Goal: Information Seeking & Learning: Understand process/instructions

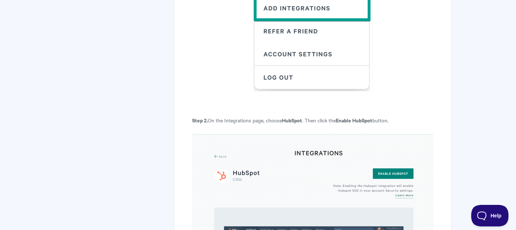
scroll to position [491, 0]
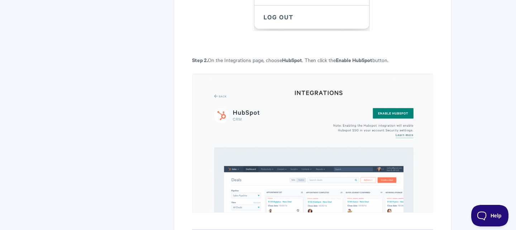
click at [428, 135] on img at bounding box center [312, 143] width 241 height 139
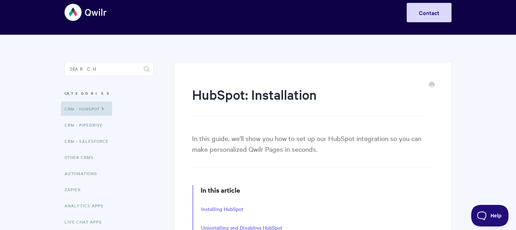
scroll to position [0, 0]
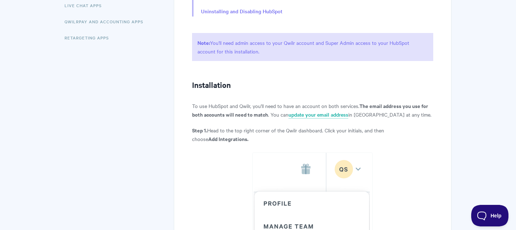
scroll to position [225, 0]
click at [394, 117] on p "To use HubSpot and Qwilr, you'll need to have an account on both services. The …" at bounding box center [312, 110] width 241 height 17
